Goal: Find specific page/section: Find specific page/section

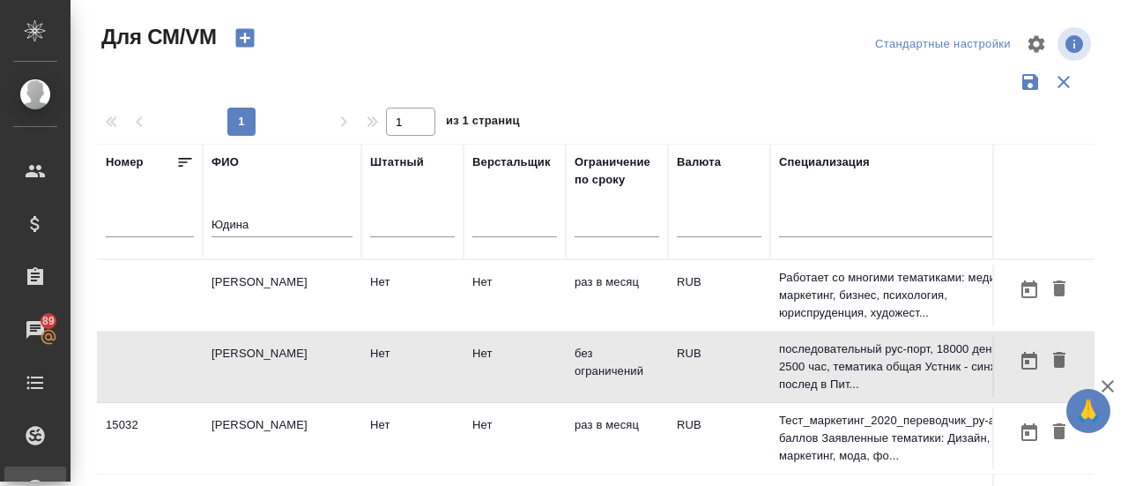
scroll to position [0, 109]
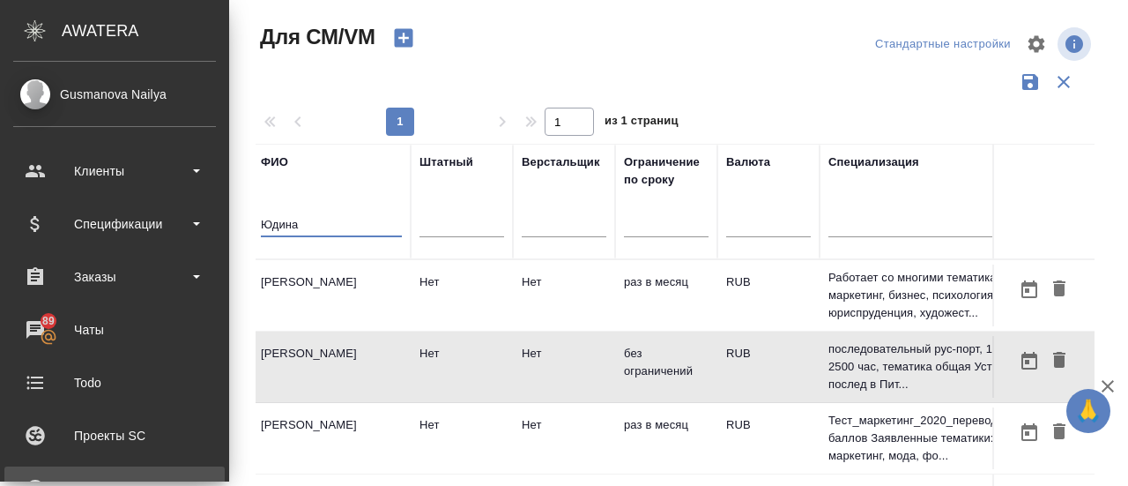
drag, startPoint x: 74, startPoint y: 234, endPoint x: 0, endPoint y: 228, distance: 74.2
click at [0, 232] on div ".cls-1 fill:#fff; AWATERA Gusmanova Nailya Клиенты Спецификации Заказы 89 Чаты …" at bounding box center [564, 243] width 1128 height 486
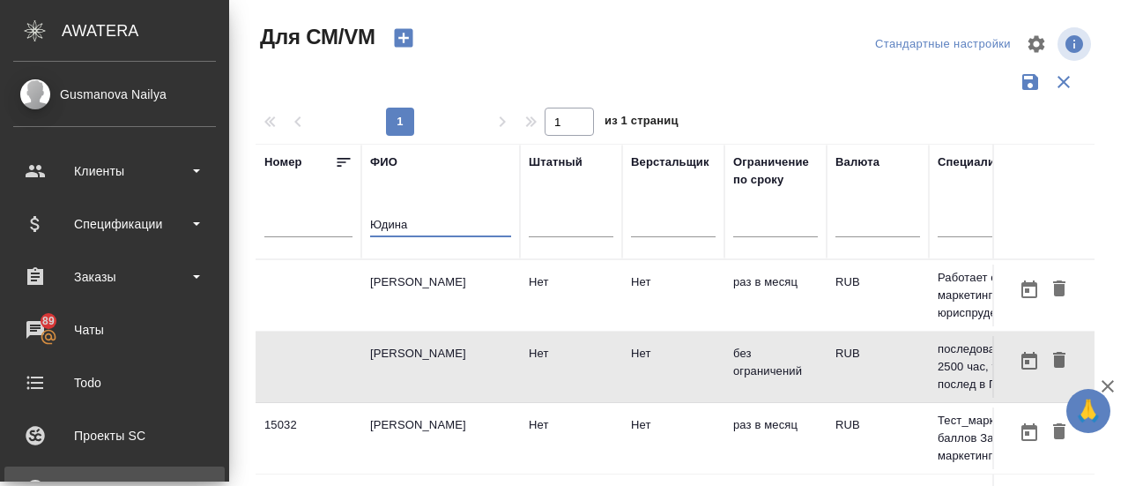
paste input "[PERSON_NAME]"
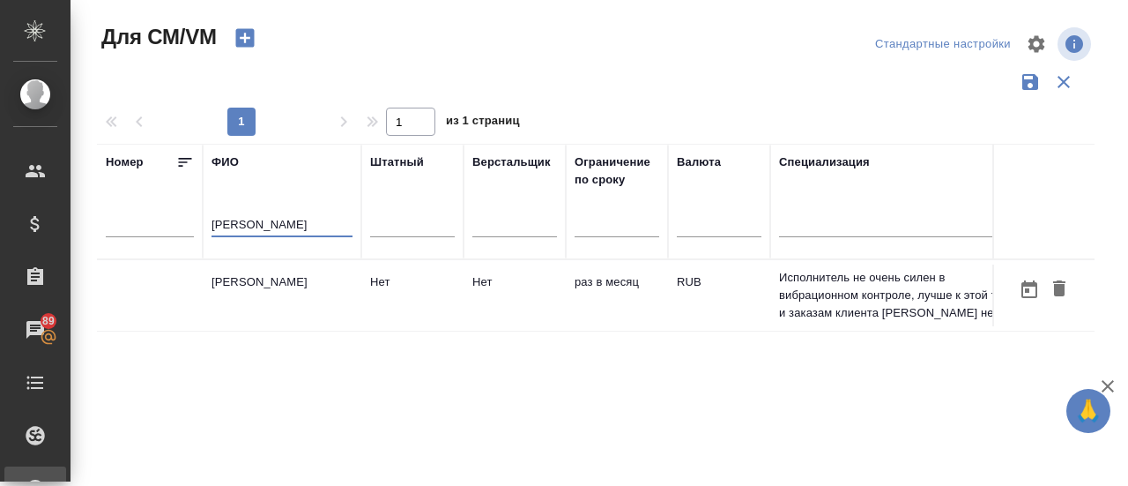
type input "[PERSON_NAME]"
click at [270, 279] on td "[PERSON_NAME]" at bounding box center [282, 295] width 159 height 62
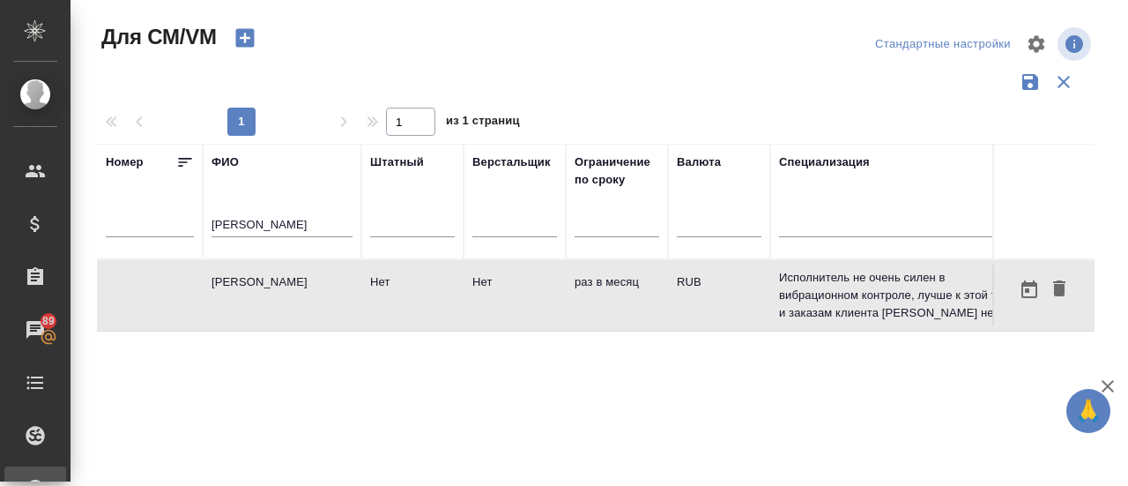
click at [270, 279] on td "[PERSON_NAME]" at bounding box center [282, 295] width 159 height 62
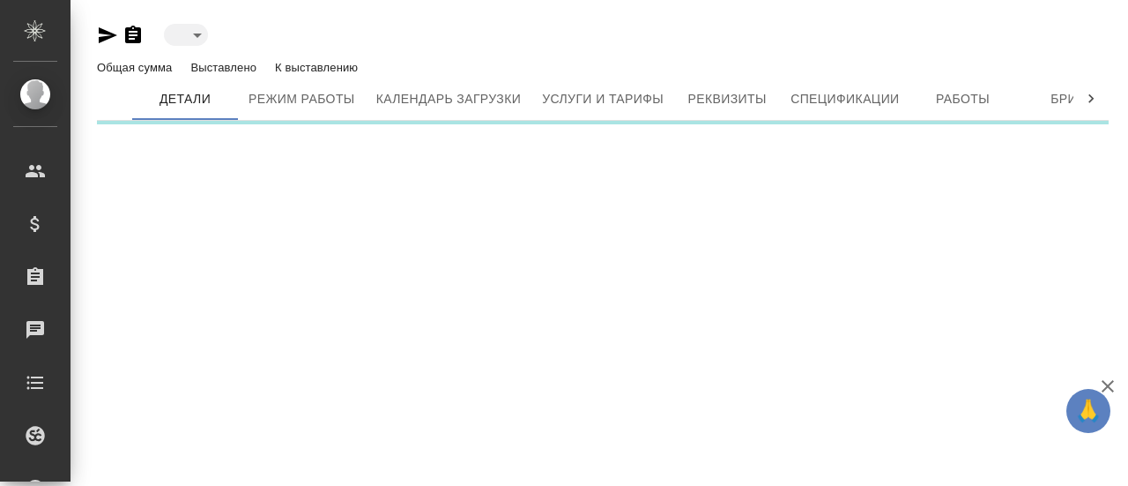
type input "inactive"
